Goal: Find specific page/section: Find specific page/section

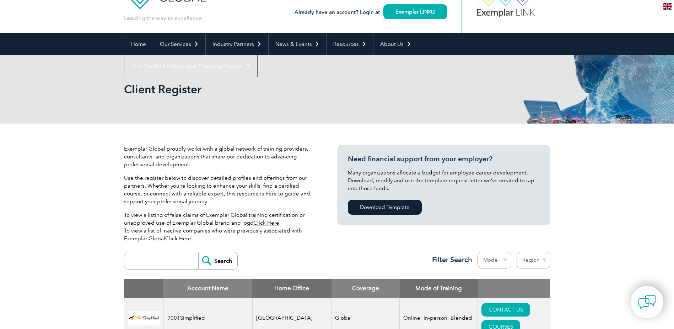
scroll to position [71, 0]
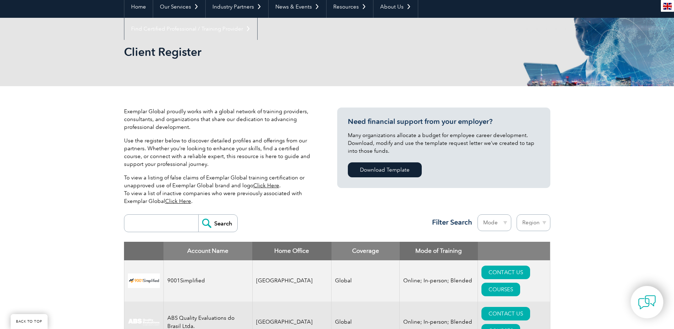
click at [150, 223] on input "search" at bounding box center [163, 222] width 70 height 17
type input "Gitchia"
click at [210, 225] on input "Search" at bounding box center [217, 222] width 39 height 17
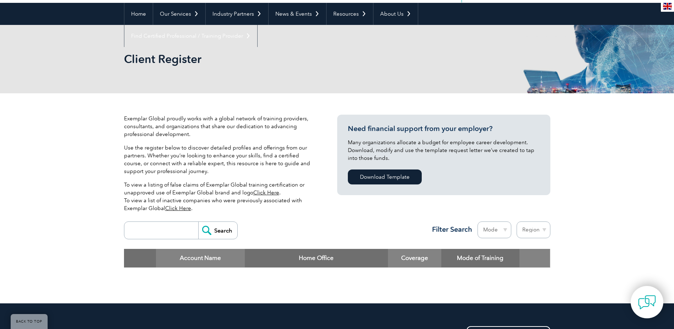
scroll to position [107, 0]
